Goal: Transaction & Acquisition: Book appointment/travel/reservation

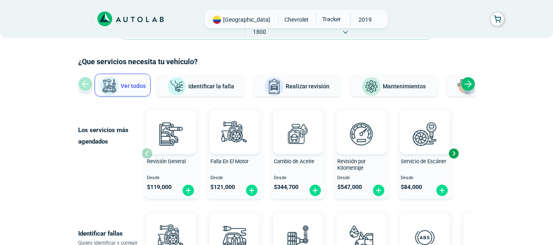
scroll to position [41, 0]
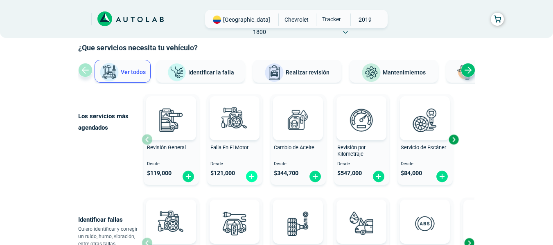
click at [253, 178] on img at bounding box center [251, 176] width 13 height 13
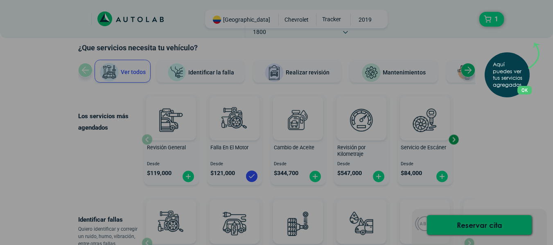
click at [488, 122] on div "Aquí puedes ver tus servicios agregados. OK .aex,.bex{fill:none!important;strok…" at bounding box center [276, 122] width 553 height 245
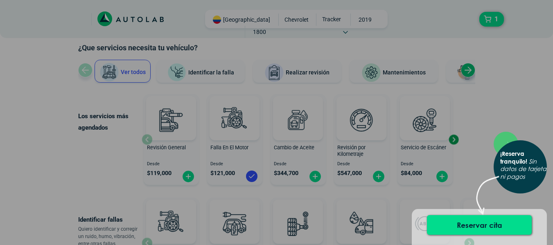
click at [523, 110] on div "× ¡Reserva tranquilo! Sin datos de tarjeta ni pagos" at bounding box center [276, 122] width 553 height 245
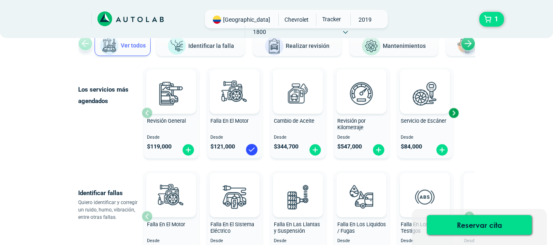
scroll to position [82, 0]
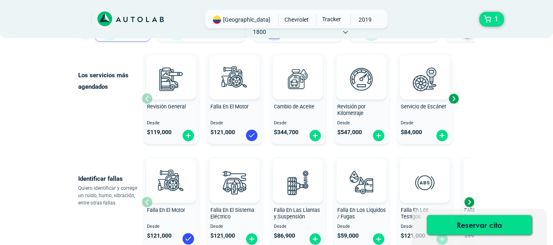
click at [458, 101] on div "Next slide" at bounding box center [453, 98] width 12 height 12
click at [456, 98] on div "Next slide" at bounding box center [453, 98] width 12 height 12
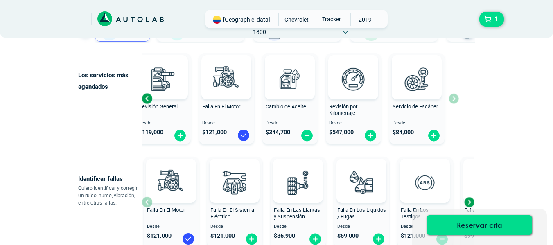
click at [456, 98] on div "Revisión General Desde $ 119,000 Falla En El Motor Desde $ 121,000 Cambio de Ac…" at bounding box center [300, 98] width 317 height 97
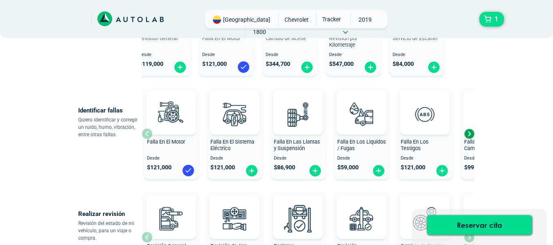
scroll to position [164, 0]
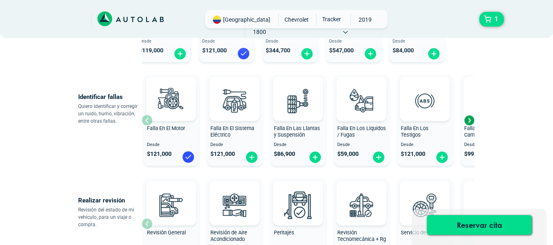
click at [469, 121] on div "Next slide" at bounding box center [469, 120] width 12 height 12
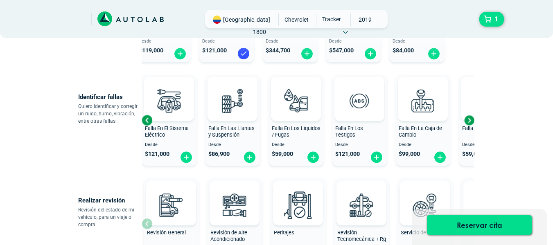
click at [469, 121] on div "Next slide" at bounding box center [469, 120] width 12 height 12
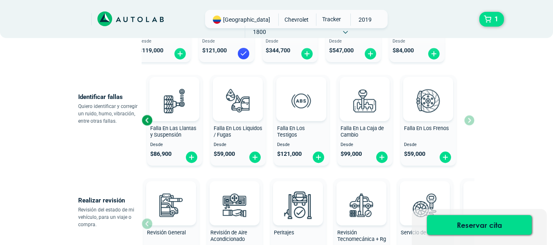
click at [469, 121] on div "Falla En El Motor Desde $ 121,000 Falla En El Sistema Eléctrico Desde $ 121,000…" at bounding box center [308, 120] width 333 height 97
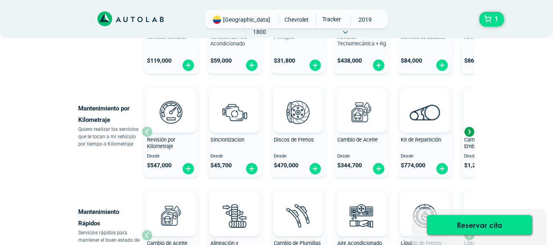
scroll to position [368, 0]
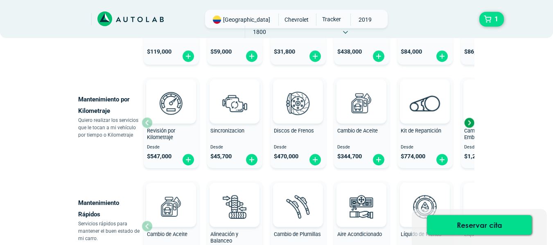
click at [467, 124] on div "Next slide" at bounding box center [469, 123] width 12 height 12
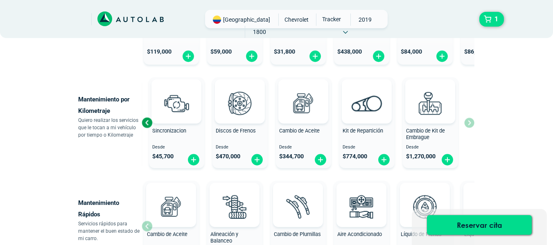
click at [471, 125] on div "Revisión por Kilometraje Desde $ 547,000 Sincronizacion Desde $ 45,700 Discos d…" at bounding box center [308, 122] width 333 height 97
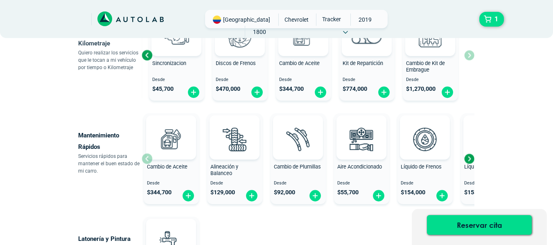
scroll to position [450, 0]
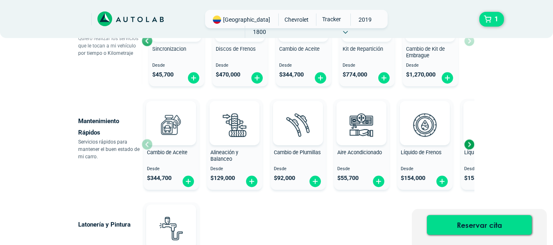
click at [471, 141] on div "Next slide" at bounding box center [469, 144] width 12 height 12
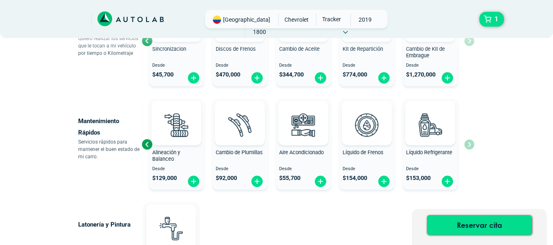
click at [471, 141] on div "Cambio de Aceite Desde $ 344,700 Alineación y Balanceo Desde $ 129,000 Cambio d…" at bounding box center [308, 144] width 333 height 97
click at [147, 142] on div "Previous slide" at bounding box center [147, 144] width 12 height 12
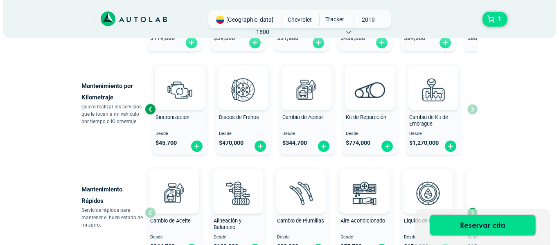
scroll to position [368, 0]
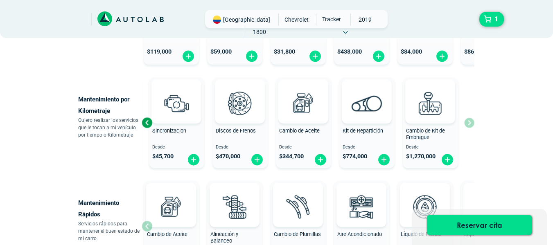
click at [149, 124] on div "Previous slide" at bounding box center [147, 123] width 12 height 12
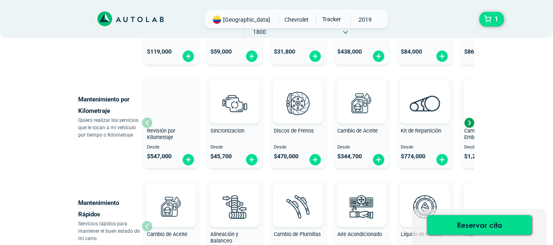
click at [149, 124] on div "Revisión por Kilometraje Desde $ 547,000" at bounding box center [171, 122] width 55 height 87
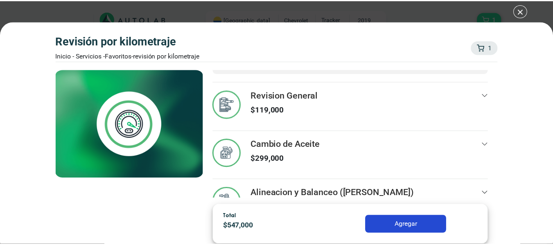
scroll to position [71, 0]
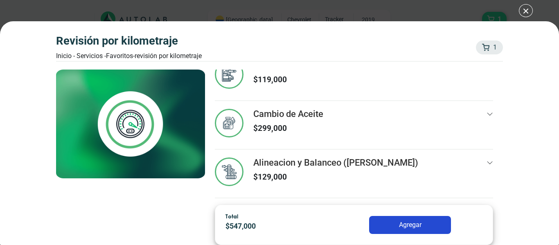
click at [522, 6] on div "Revisión por Kilometraje Inicio - Servicios - Favoritos - Revisión por Kilometr…" at bounding box center [279, 122] width 559 height 245
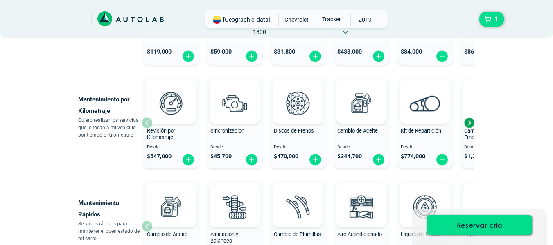
click at [469, 122] on div "Next slide" at bounding box center [469, 123] width 12 height 12
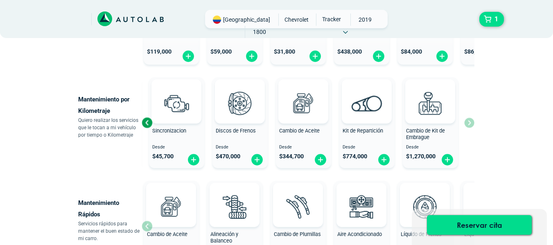
click at [469, 122] on div "Revisión por Kilometraje Desde $ 547,000 Sincronizacion Desde $ 45,700 Discos d…" at bounding box center [308, 122] width 333 height 97
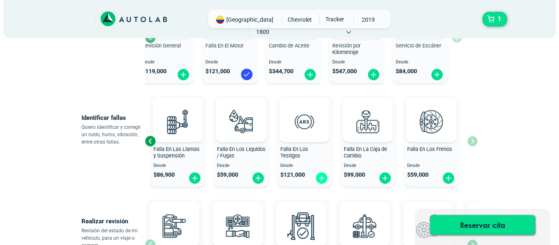
scroll to position [123, 0]
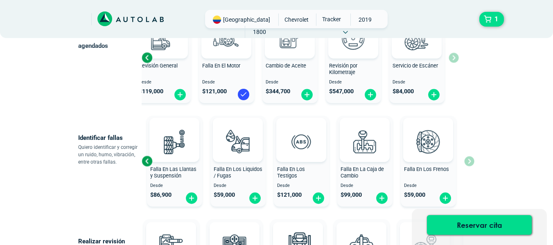
click at [145, 163] on div "Previous slide" at bounding box center [147, 161] width 12 height 12
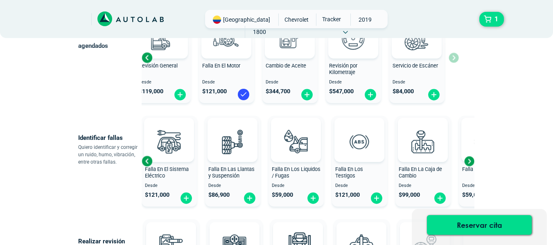
click at [145, 163] on div "Previous slide" at bounding box center [147, 161] width 12 height 12
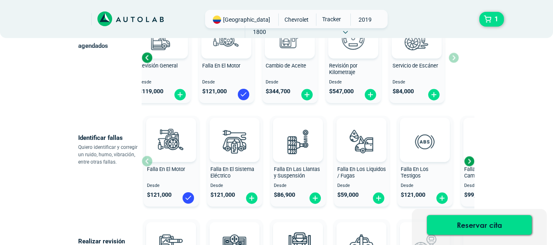
click at [145, 163] on div "Falla En El Motor Desde $ 121,000" at bounding box center [171, 161] width 55 height 87
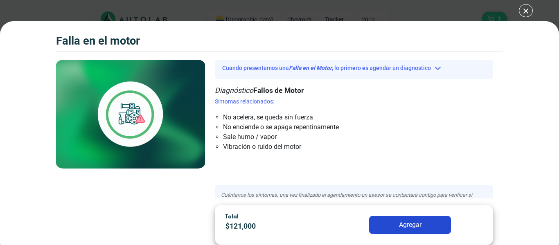
click at [524, 12] on div "Falla en el Motor 1 Falla en el Motor" at bounding box center [279, 122] width 559 height 245
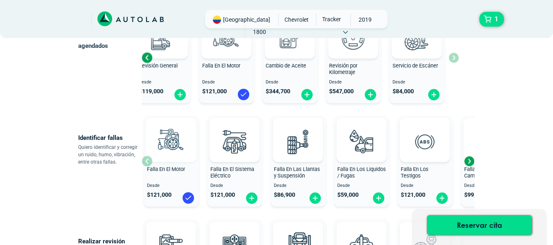
click at [161, 145] on img at bounding box center [171, 142] width 36 height 36
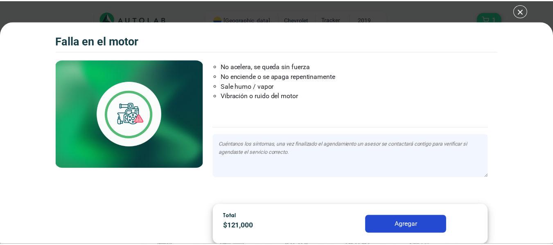
scroll to position [53, 0]
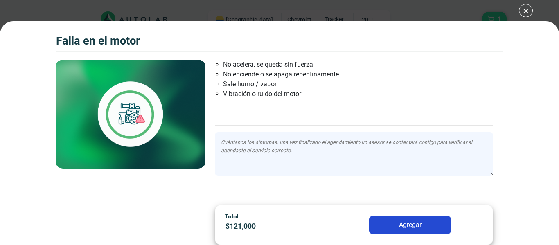
click at [528, 12] on div "Falla en el Motor 1 Falla en el Motor" at bounding box center [279, 122] width 559 height 245
